Goal: Check status: Check status

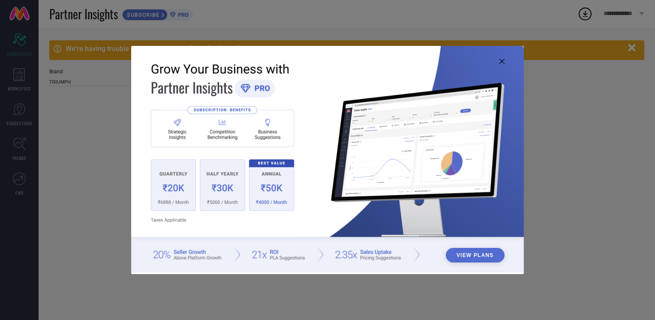
type input "All"
click at [502, 64] on img at bounding box center [327, 159] width 393 height 226
click at [501, 65] on img at bounding box center [327, 159] width 393 height 226
click at [501, 59] on icon at bounding box center [501, 61] width 5 height 5
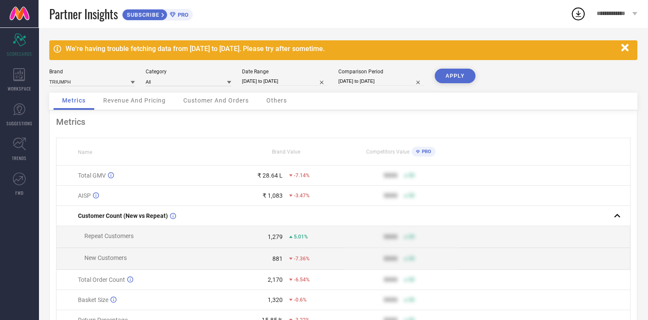
click at [270, 80] on input "[DATE] to [DATE]" at bounding box center [285, 81] width 86 height 9
select select "7"
select select "2025"
select select "8"
select select "2025"
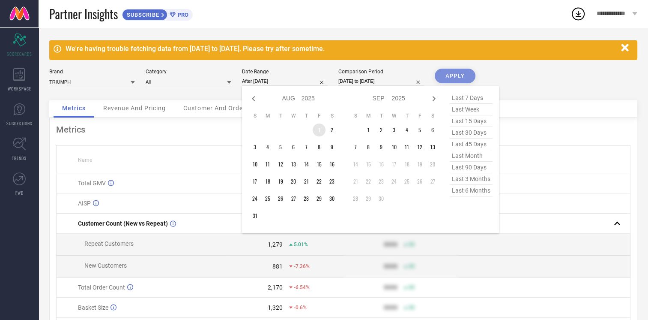
click at [320, 126] on td "1" at bounding box center [319, 129] width 13 height 13
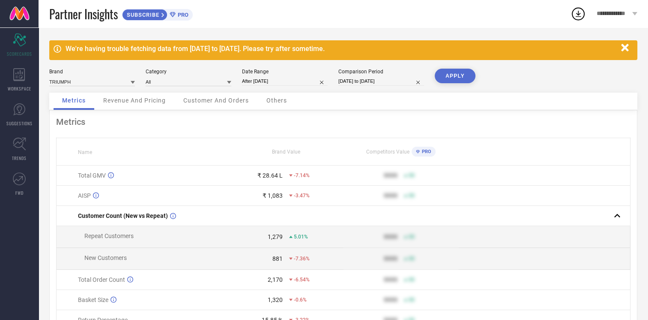
type input "[DATE] to [DATE]"
click at [395, 80] on input "[DATE] to [DATE]" at bounding box center [382, 81] width 86 height 9
select select "6"
select select "2025"
select select "7"
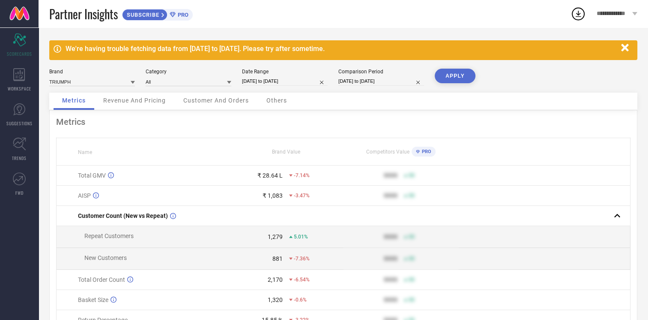
select select "2025"
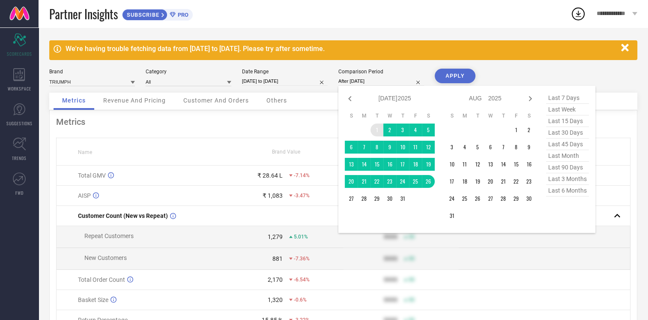
drag, startPoint x: 375, startPoint y: 127, endPoint x: 403, endPoint y: 188, distance: 67.1
click at [377, 129] on td "1" at bounding box center [377, 129] width 13 height 13
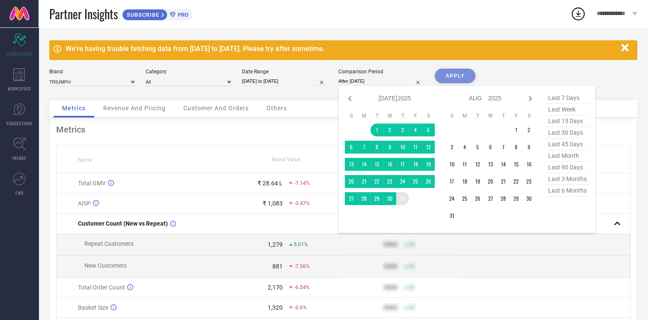
type input "[DATE] to [DATE]"
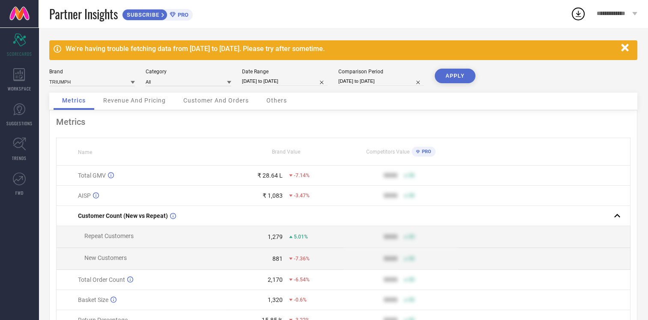
click at [446, 73] on button "APPLY" at bounding box center [455, 76] width 41 height 15
click at [153, 102] on span "Revenue And Pricing" at bounding box center [134, 100] width 63 height 7
